Goal: Transaction & Acquisition: Purchase product/service

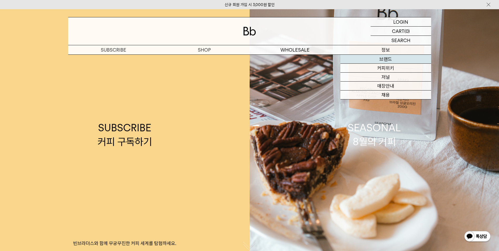
click at [406, 59] on link "브랜드" at bounding box center [385, 59] width 91 height 9
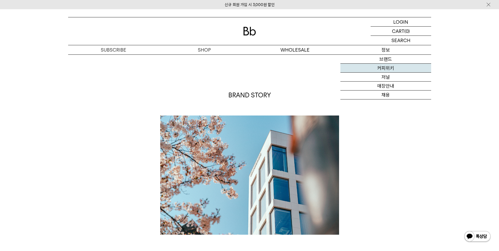
click at [388, 69] on link "커피위키" at bounding box center [385, 68] width 91 height 9
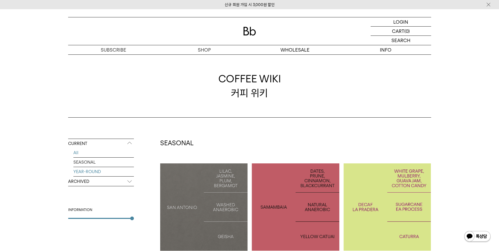
click at [131, 175] on link "YEAR-ROUND" at bounding box center [103, 171] width 61 height 9
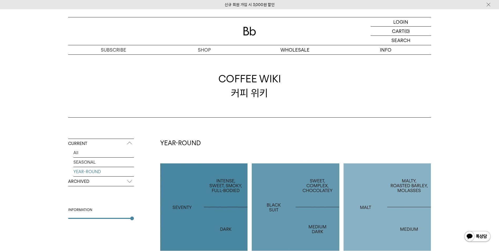
click at [132, 183] on p "ARCHIVED" at bounding box center [101, 181] width 66 height 9
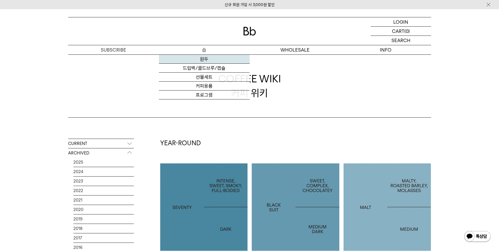
click at [207, 58] on link "원두" at bounding box center [204, 59] width 91 height 9
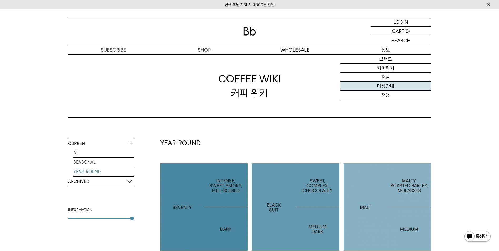
click at [392, 83] on link "매장안내" at bounding box center [385, 86] width 91 height 9
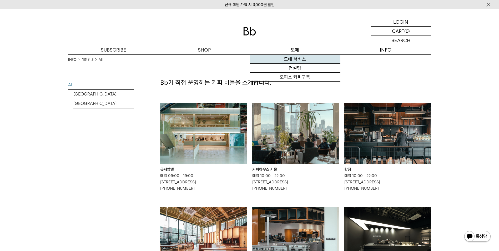
click at [296, 60] on link "도매 서비스" at bounding box center [295, 59] width 91 height 9
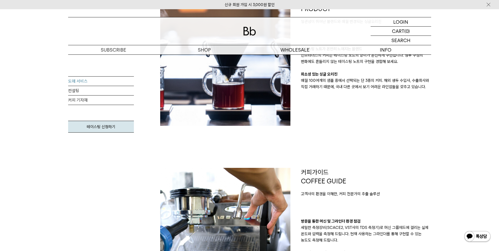
scroll to position [132, 0]
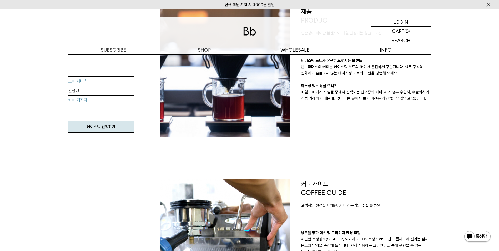
click at [93, 101] on link "커피 기자재" at bounding box center [101, 100] width 66 height 9
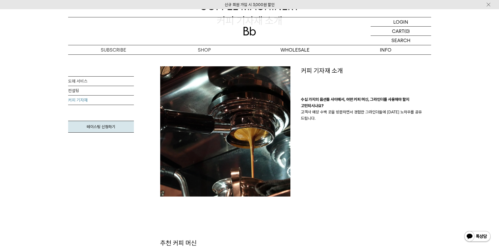
scroll to position [79, 0]
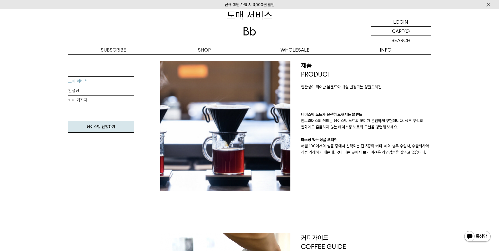
scroll to position [53, 0]
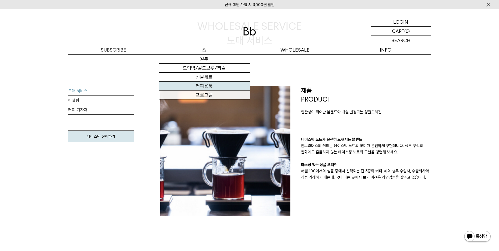
click at [207, 85] on link "커피용품" at bounding box center [204, 86] width 91 height 9
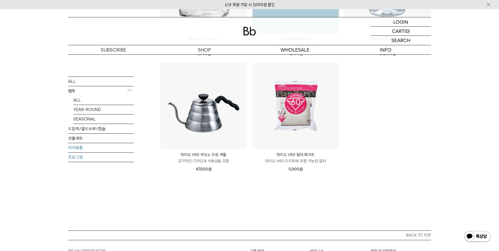
scroll to position [158, 0]
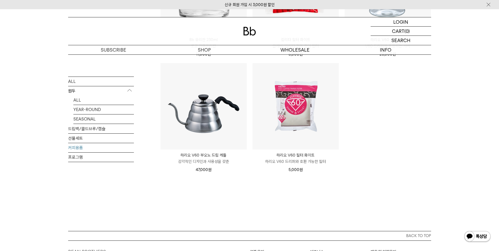
click at [71, 90] on p "원두" at bounding box center [101, 90] width 66 height 9
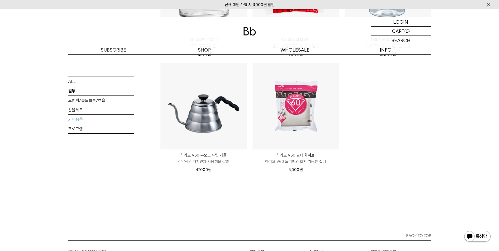
click at [71, 90] on p "원두" at bounding box center [101, 90] width 66 height 9
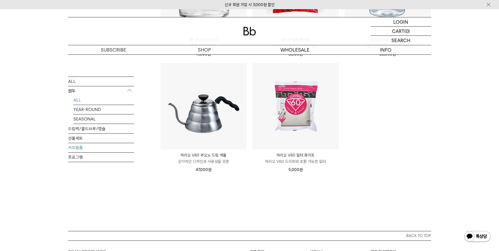
click at [77, 98] on link "ALL" at bounding box center [103, 99] width 61 height 9
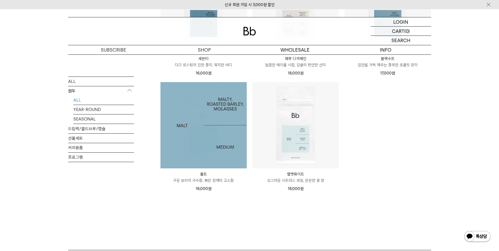
scroll to position [368, 0]
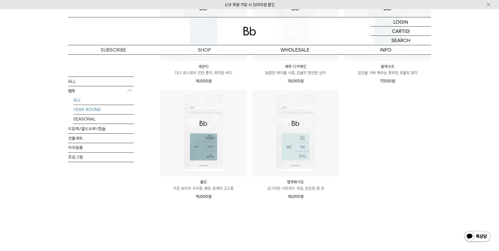
click at [85, 106] on link "YEAR-ROUND" at bounding box center [103, 109] width 61 height 9
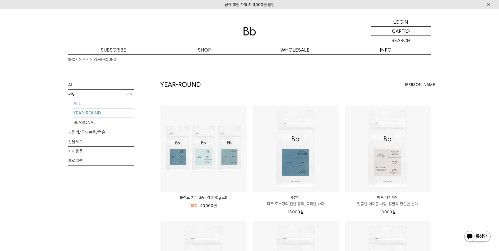
click at [82, 102] on link "ALL" at bounding box center [103, 103] width 61 height 9
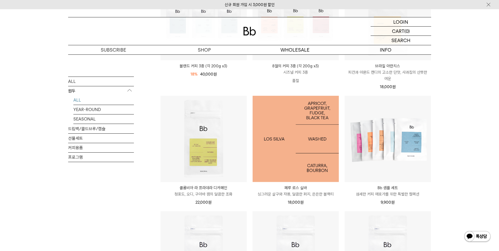
scroll to position [289, 0]
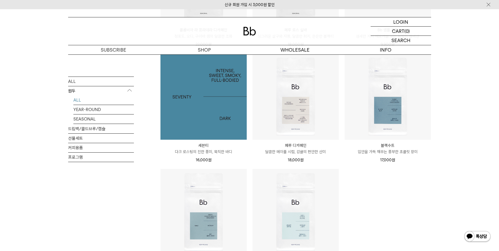
click at [194, 128] on img at bounding box center [203, 96] width 86 height 86
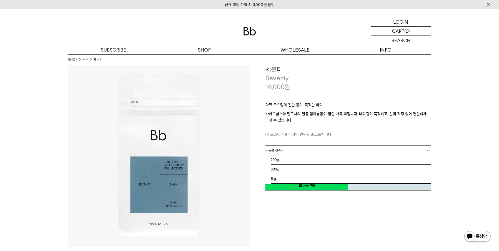
click at [422, 150] on link "= 용량 선택 =" at bounding box center [348, 150] width 166 height 9
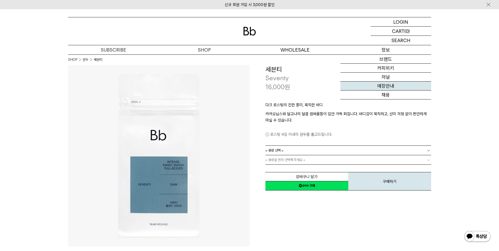
click at [391, 85] on link "매장안내" at bounding box center [385, 86] width 91 height 9
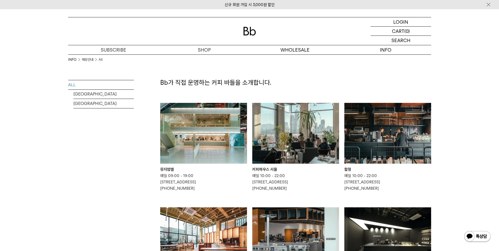
click at [77, 86] on link "ALL" at bounding box center [101, 84] width 66 height 9
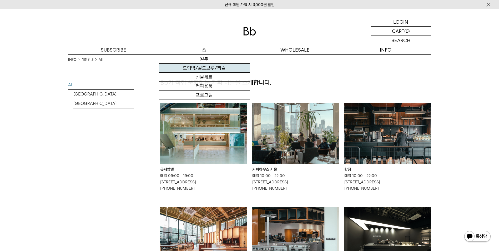
click at [206, 67] on link "드립백/콜드브루/캡슐" at bounding box center [204, 68] width 91 height 9
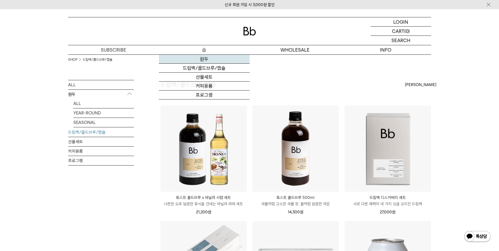
click at [204, 59] on link "원두" at bounding box center [204, 59] width 91 height 9
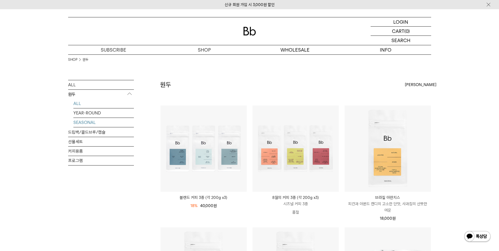
click at [88, 121] on link "SEASONAL" at bounding box center [103, 122] width 61 height 9
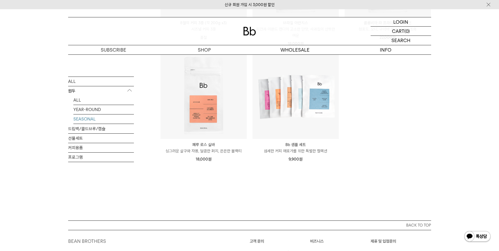
scroll to position [184, 0]
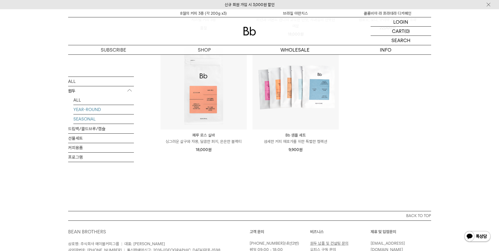
click at [87, 111] on link "YEAR-ROUND" at bounding box center [103, 109] width 61 height 9
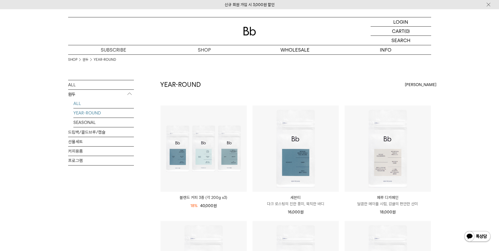
click at [78, 103] on link "ALL" at bounding box center [103, 103] width 61 height 9
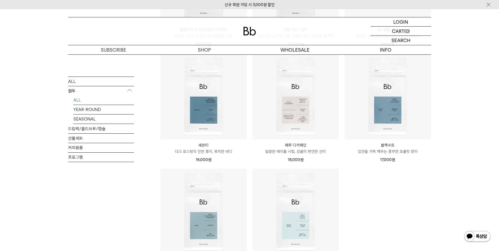
scroll to position [289, 0]
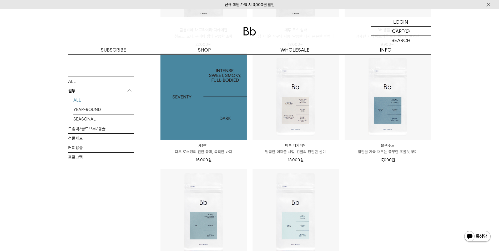
click at [206, 108] on img at bounding box center [203, 96] width 86 height 86
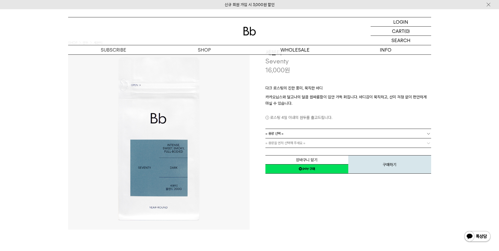
scroll to position [53, 0]
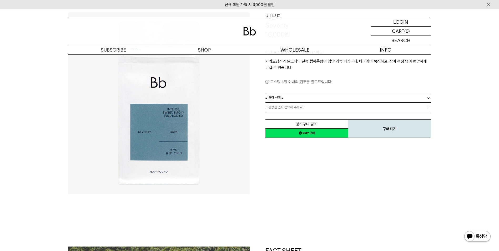
click at [428, 97] on b at bounding box center [428, 97] width 5 height 5
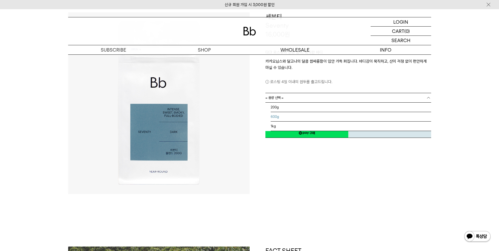
click at [280, 116] on li "600g" at bounding box center [351, 116] width 160 height 9
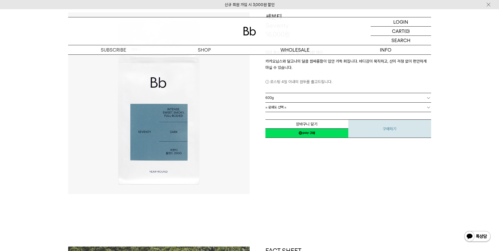
click at [365, 132] on button "구매하기" at bounding box center [389, 128] width 83 height 18
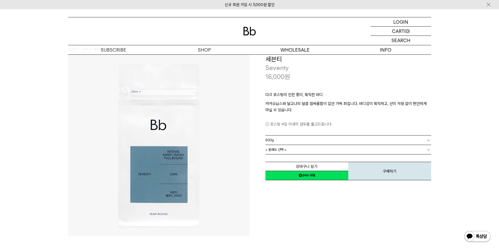
scroll to position [26, 0]
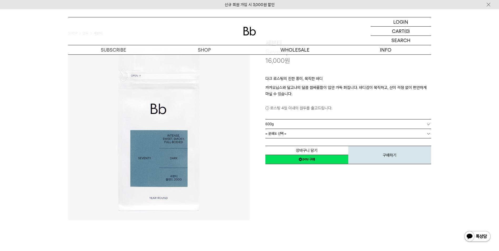
click at [320, 130] on link "= 분쇄도 선택 =" at bounding box center [348, 133] width 166 height 9
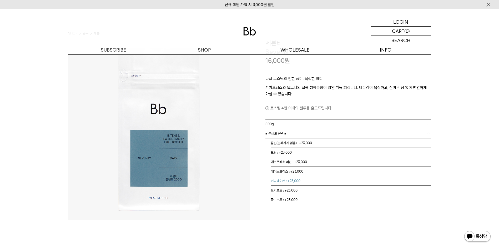
scroll to position [3, 0]
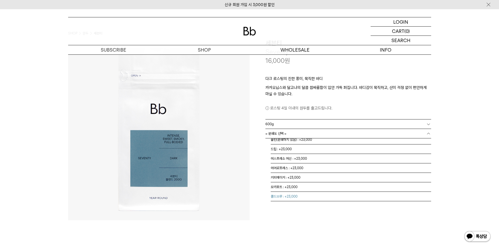
click at [283, 195] on li "콜드브루 : +23,000" at bounding box center [351, 196] width 160 height 9
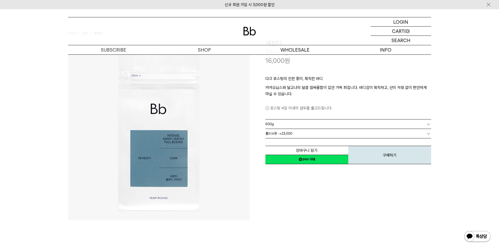
scroll to position [0, 0]
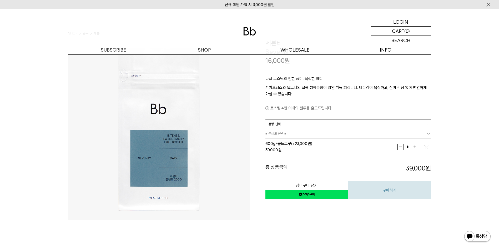
click at [383, 187] on button "구매하기" at bounding box center [389, 190] width 83 height 18
